Goal: Task Accomplishment & Management: Use online tool/utility

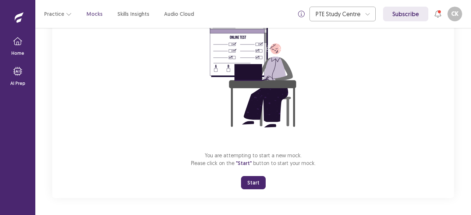
click at [255, 182] on button "Start" at bounding box center [253, 182] width 25 height 13
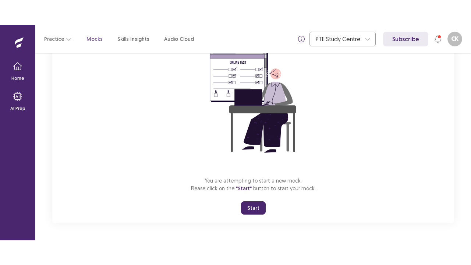
scroll to position [26, 0]
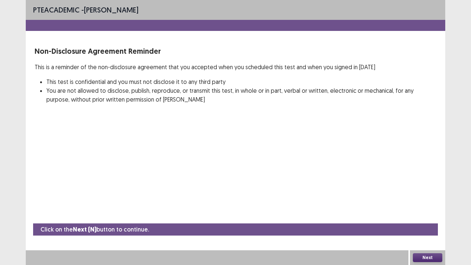
click at [434, 215] on button "Next" at bounding box center [427, 257] width 29 height 9
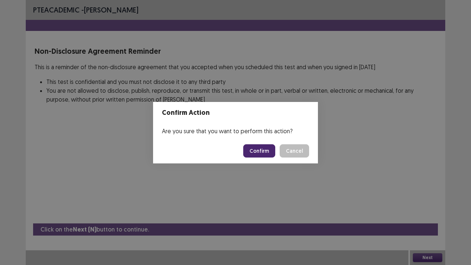
click at [271, 151] on button "Confirm" at bounding box center [259, 150] width 32 height 13
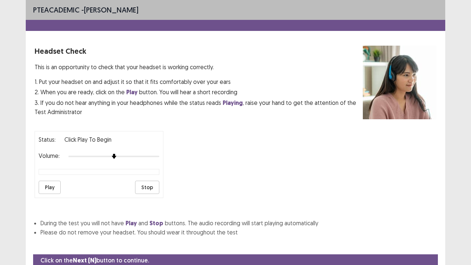
scroll to position [27, 0]
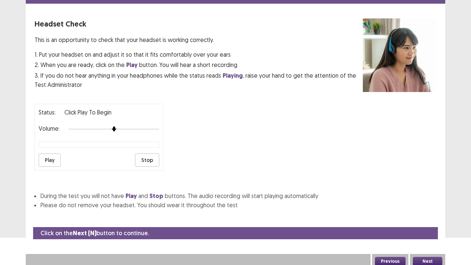
click at [158, 127] on div at bounding box center [113, 129] width 91 height 6
click at [431, 215] on button "Next" at bounding box center [427, 261] width 29 height 9
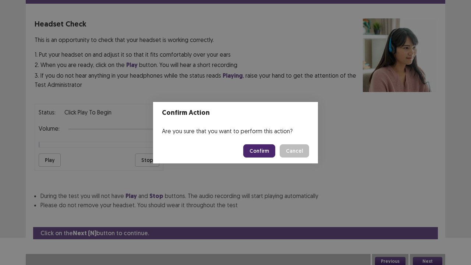
click at [251, 146] on button "Confirm" at bounding box center [259, 150] width 32 height 13
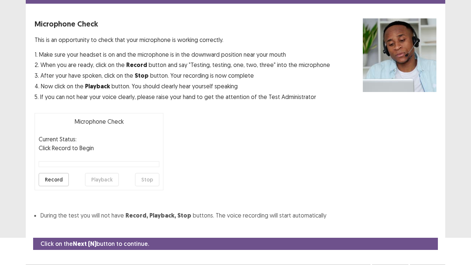
scroll to position [40, 0]
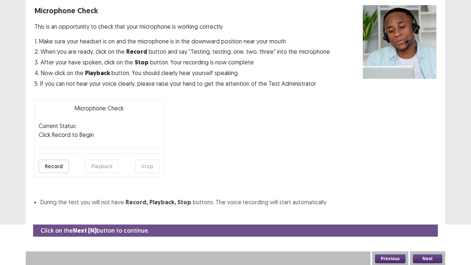
click at [433, 215] on button "Next" at bounding box center [427, 258] width 29 height 9
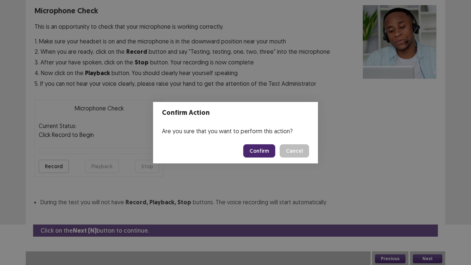
click at [267, 154] on button "Confirm" at bounding box center [259, 150] width 32 height 13
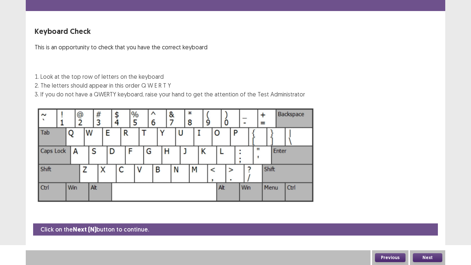
scroll to position [20, 0]
click at [434, 215] on button "Next" at bounding box center [427, 257] width 29 height 9
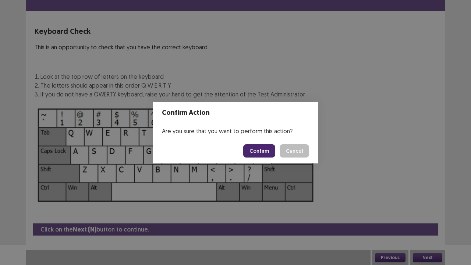
click at [262, 152] on button "Confirm" at bounding box center [259, 150] width 32 height 13
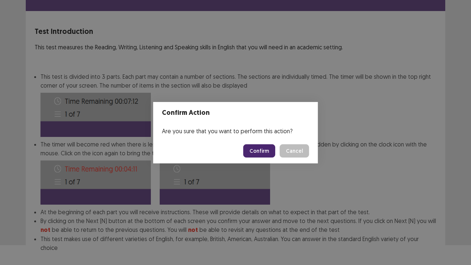
scroll to position [57, 0]
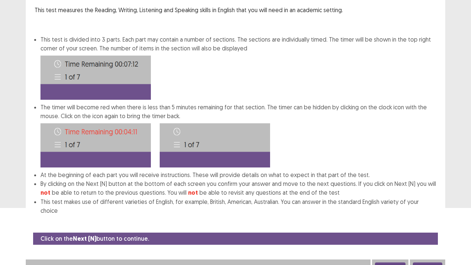
click at [423, 215] on button "Next" at bounding box center [427, 266] width 29 height 9
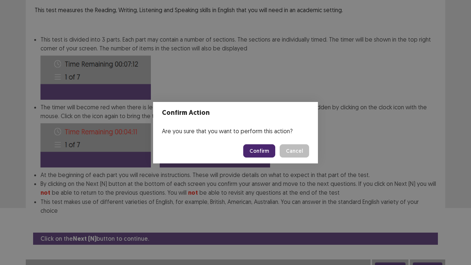
click at [270, 153] on button "Confirm" at bounding box center [259, 150] width 32 height 13
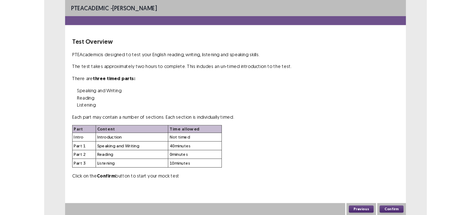
scroll to position [0, 0]
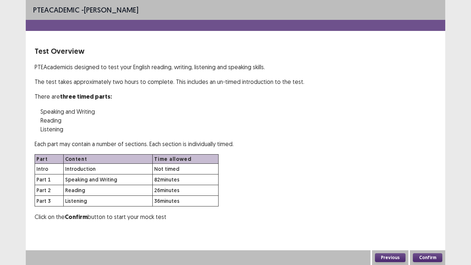
click at [438, 215] on button "Confirm" at bounding box center [427, 257] width 29 height 9
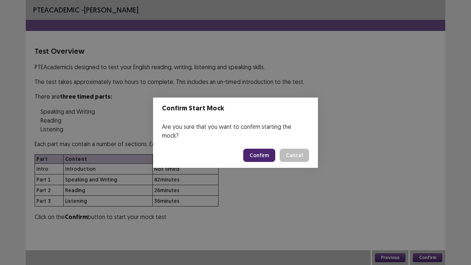
click at [251, 149] on button "Confirm" at bounding box center [259, 155] width 32 height 13
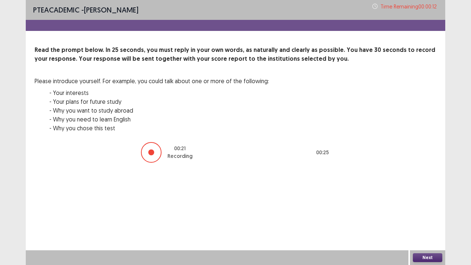
click at [438, 215] on button "Next" at bounding box center [427, 257] width 29 height 9
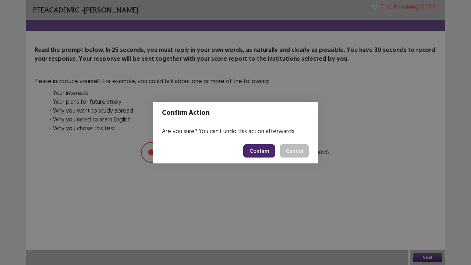
click at [262, 152] on button "Confirm" at bounding box center [259, 150] width 32 height 13
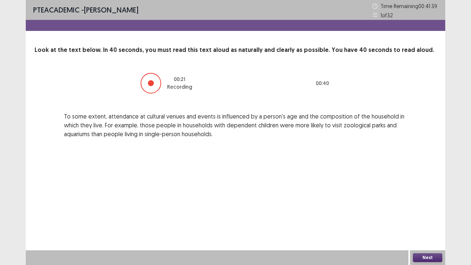
click at [433, 215] on button "Next" at bounding box center [427, 257] width 29 height 9
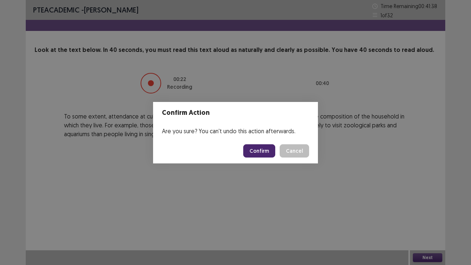
click at [266, 149] on button "Confirm" at bounding box center [259, 150] width 32 height 13
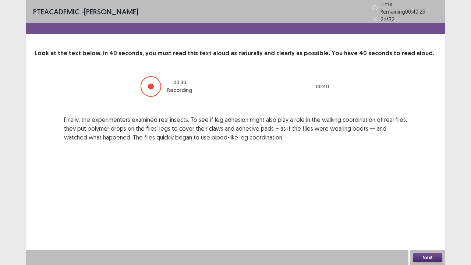
click at [423, 215] on button "Next" at bounding box center [427, 257] width 29 height 9
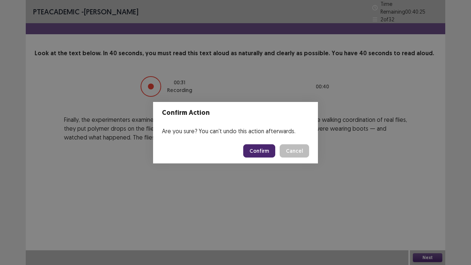
click at [259, 146] on button "Confirm" at bounding box center [259, 150] width 32 height 13
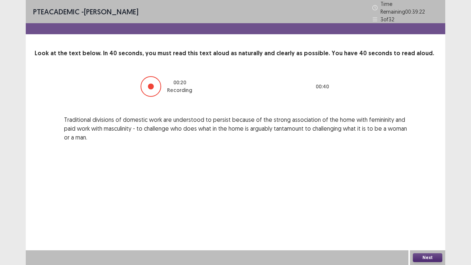
click at [426, 215] on button "Next" at bounding box center [427, 257] width 29 height 9
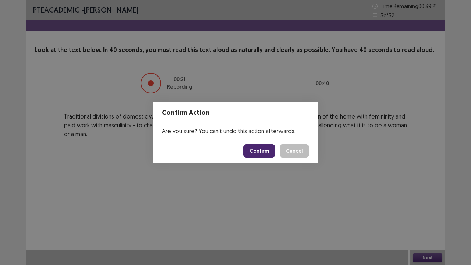
click at [270, 148] on button "Confirm" at bounding box center [259, 150] width 32 height 13
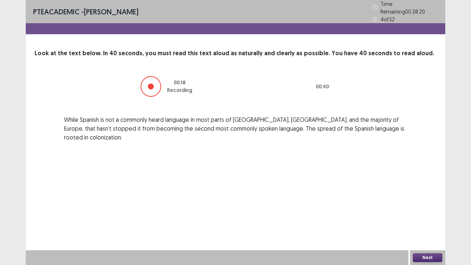
click at [439, 215] on button "Next" at bounding box center [427, 257] width 29 height 9
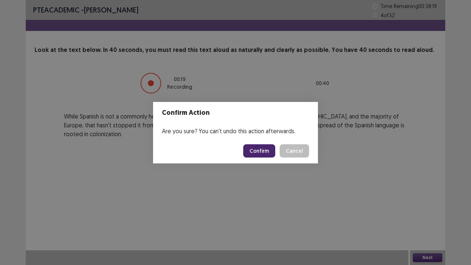
click at [256, 146] on button "Confirm" at bounding box center [259, 150] width 32 height 13
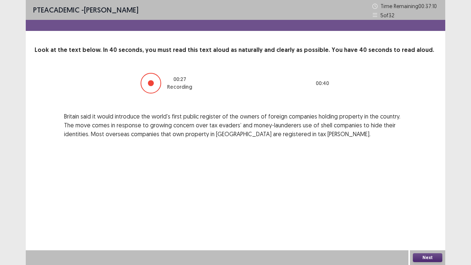
click at [442, 215] on button "Next" at bounding box center [427, 257] width 29 height 9
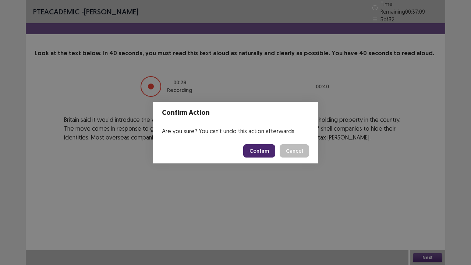
click at [258, 151] on button "Confirm" at bounding box center [259, 150] width 32 height 13
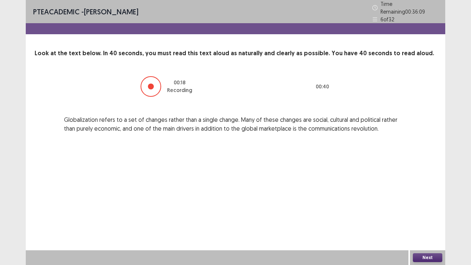
click at [432, 215] on button "Next" at bounding box center [427, 257] width 29 height 9
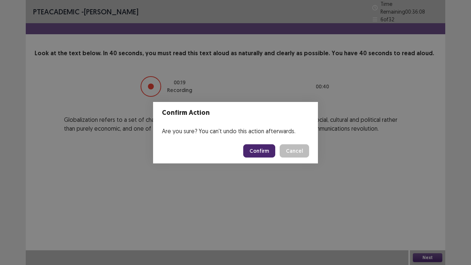
click at [269, 150] on button "Confirm" at bounding box center [259, 150] width 32 height 13
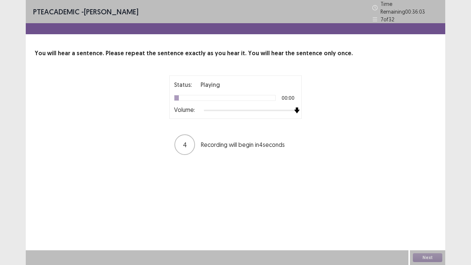
click at [294, 107] on div at bounding box center [250, 110] width 93 height 6
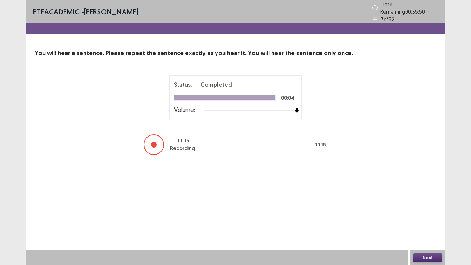
click at [425, 215] on button "Next" at bounding box center [427, 257] width 29 height 9
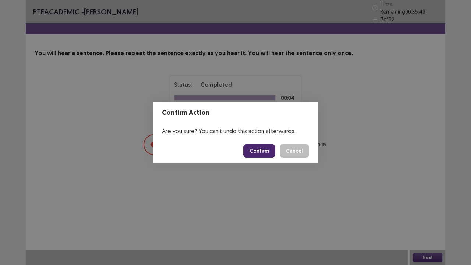
click at [248, 147] on button "Confirm" at bounding box center [259, 150] width 32 height 13
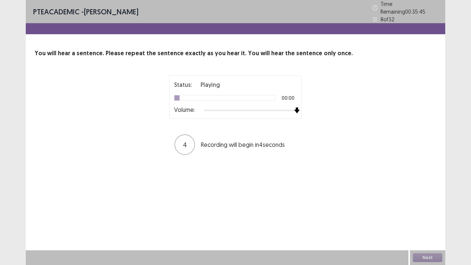
click at [295, 107] on div at bounding box center [250, 110] width 93 height 6
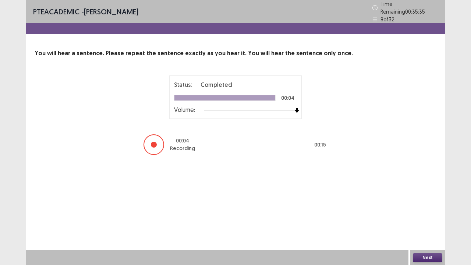
click at [416, 215] on button "Next" at bounding box center [427, 257] width 29 height 9
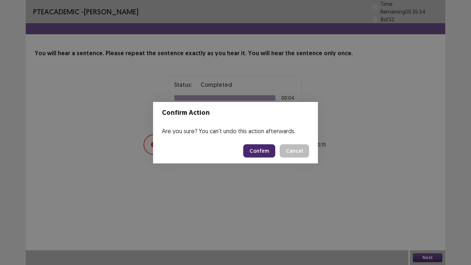
click at [264, 152] on button "Confirm" at bounding box center [259, 150] width 32 height 13
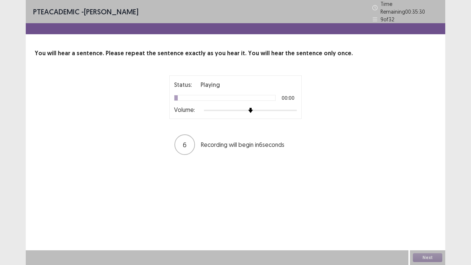
click at [295, 109] on div at bounding box center [250, 110] width 93 height 6
